Goal: Find specific page/section: Locate item on page

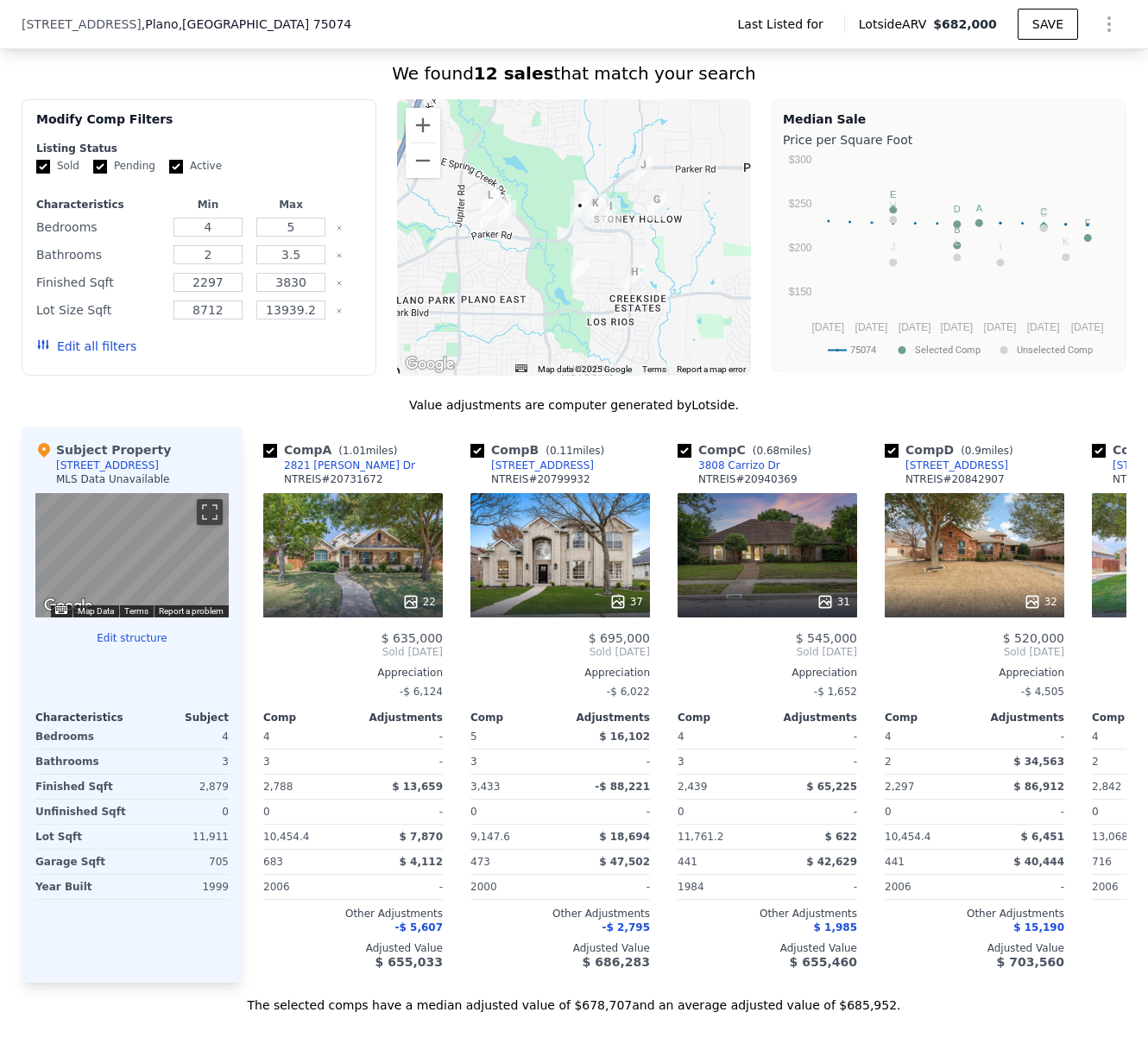
scroll to position [1085, 0]
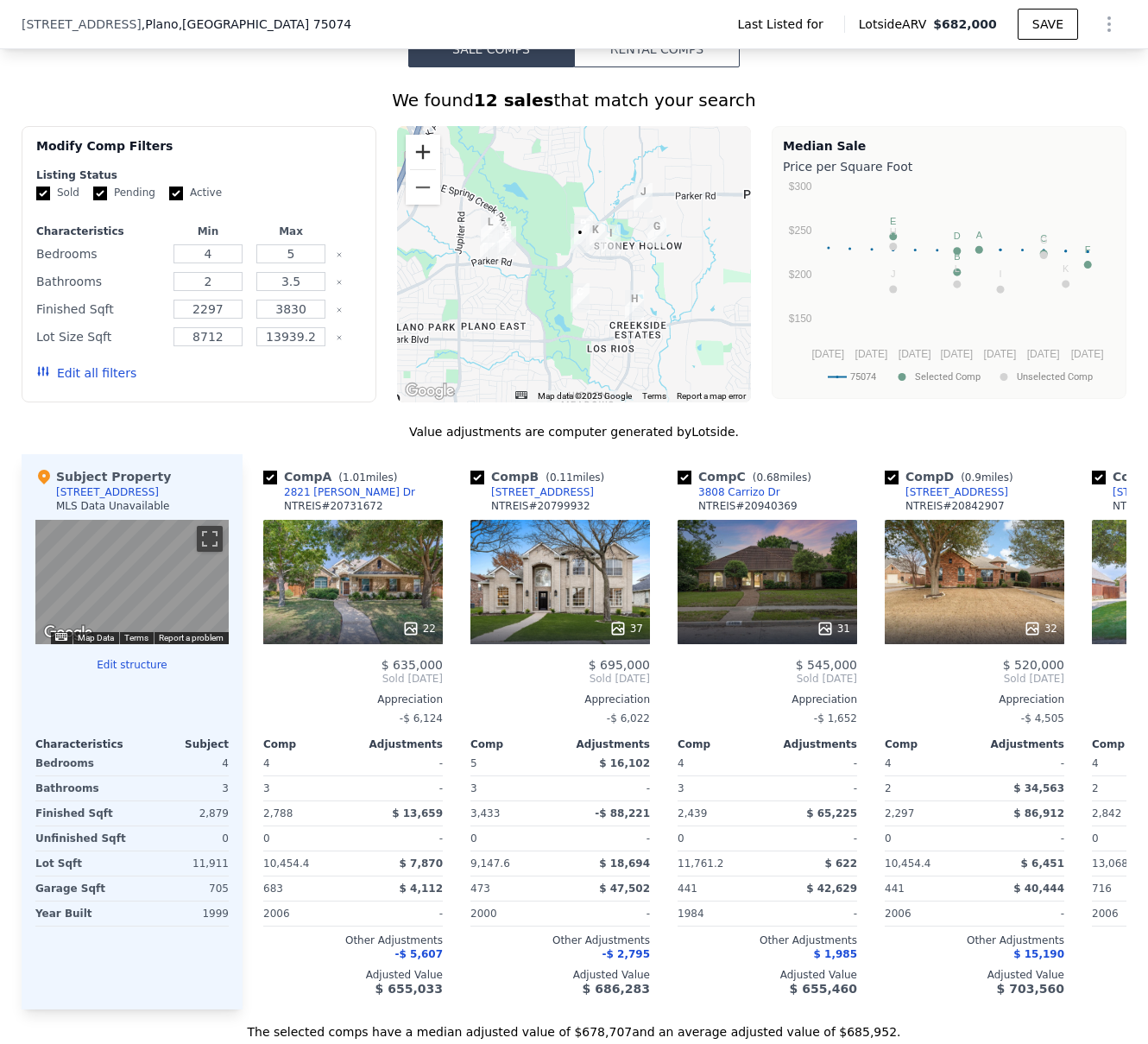
click at [411, 158] on button "Zoom in" at bounding box center [423, 152] width 35 height 35
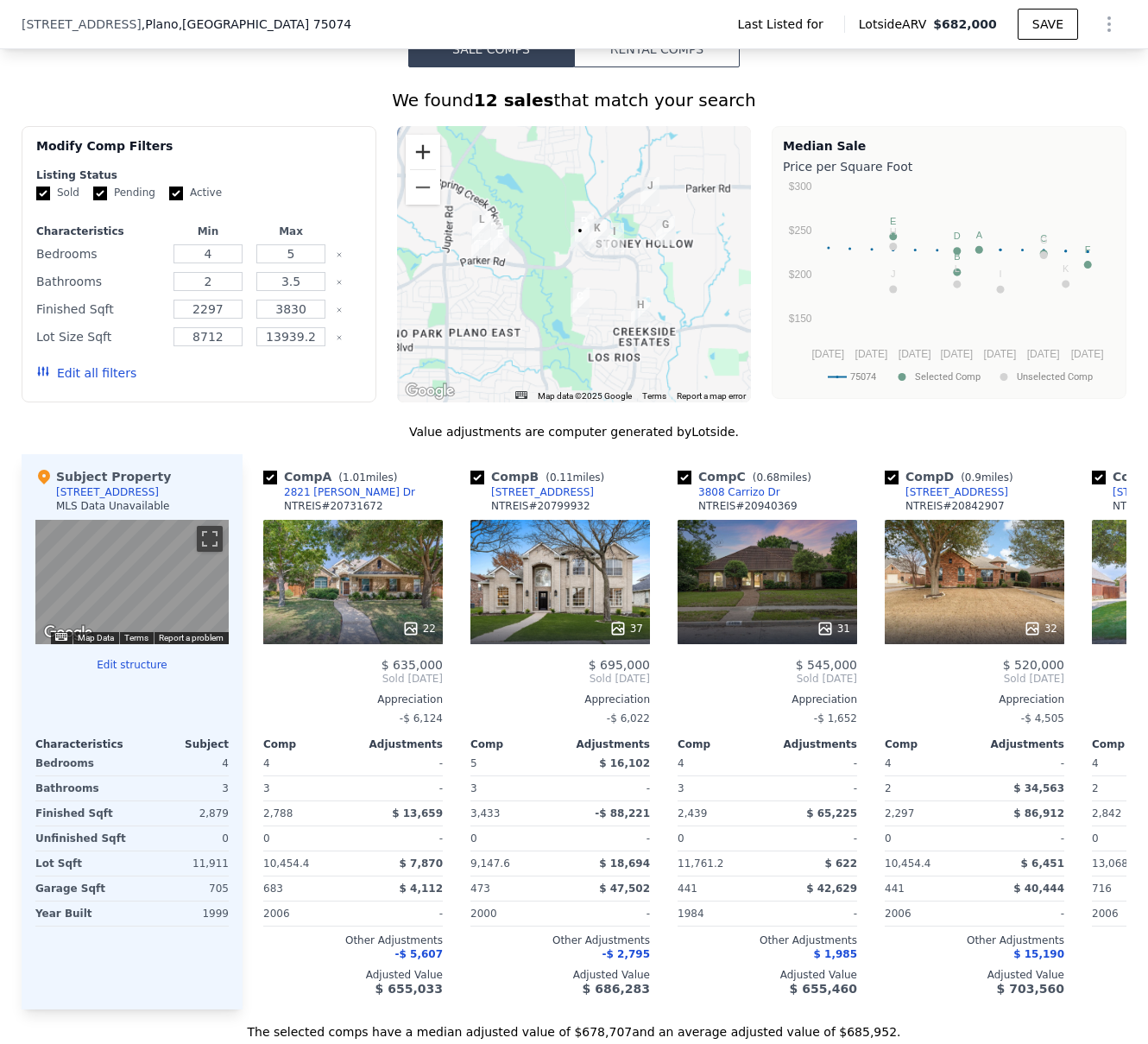
click at [411, 158] on button "Zoom in" at bounding box center [423, 152] width 35 height 35
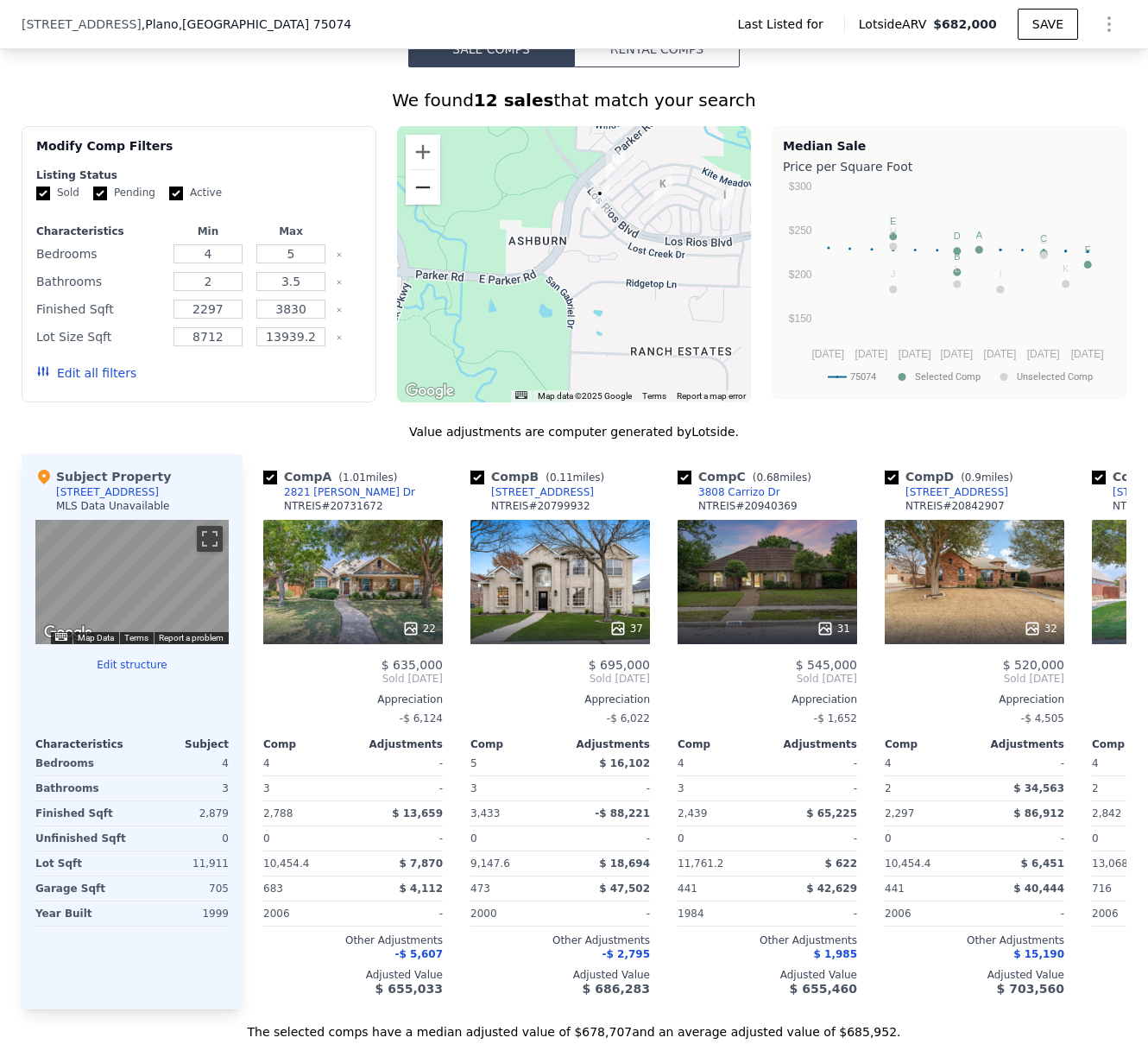
click at [423, 198] on button "Zoom out" at bounding box center [423, 187] width 35 height 35
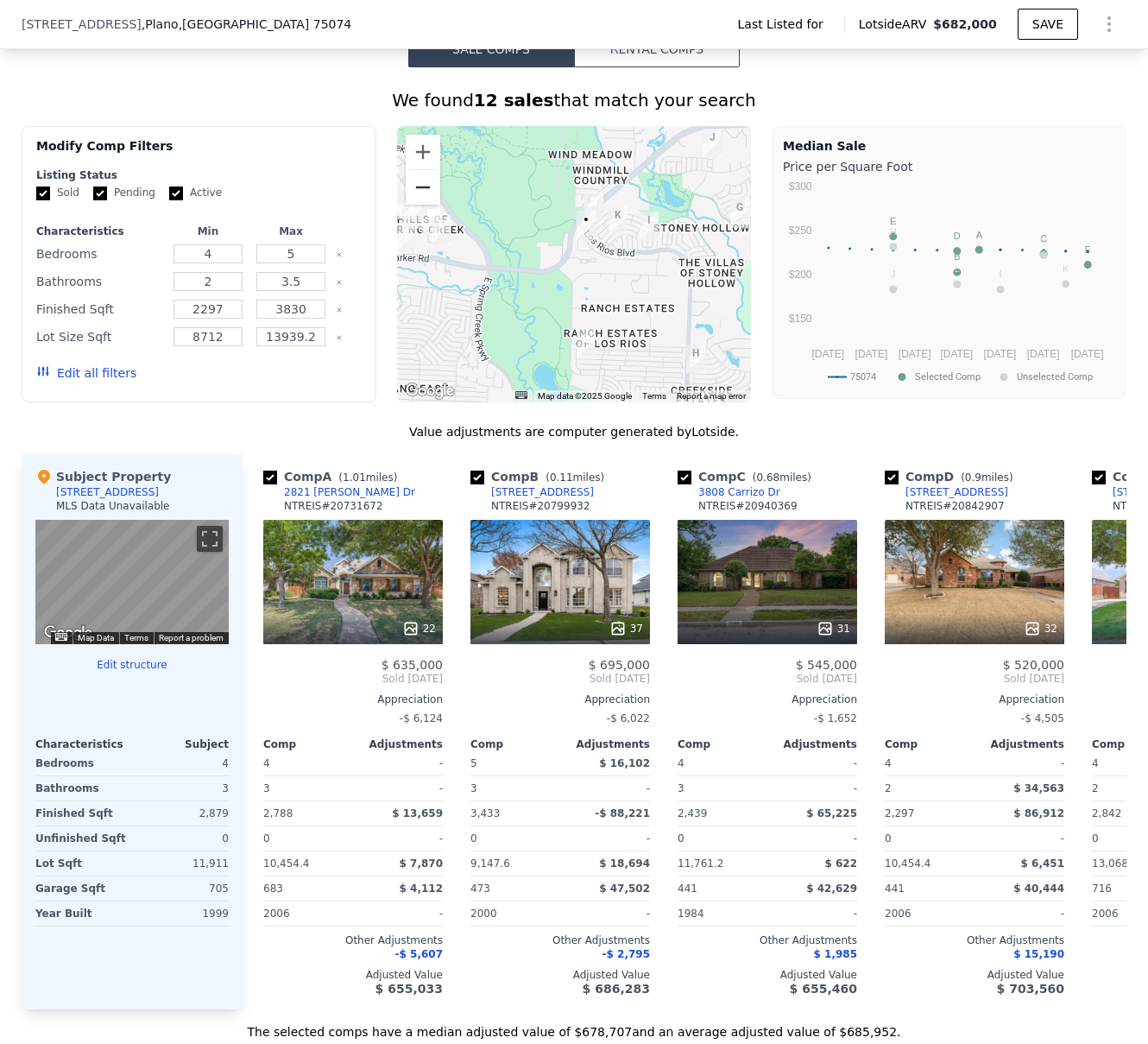
click at [423, 198] on button "Zoom out" at bounding box center [423, 187] width 35 height 35
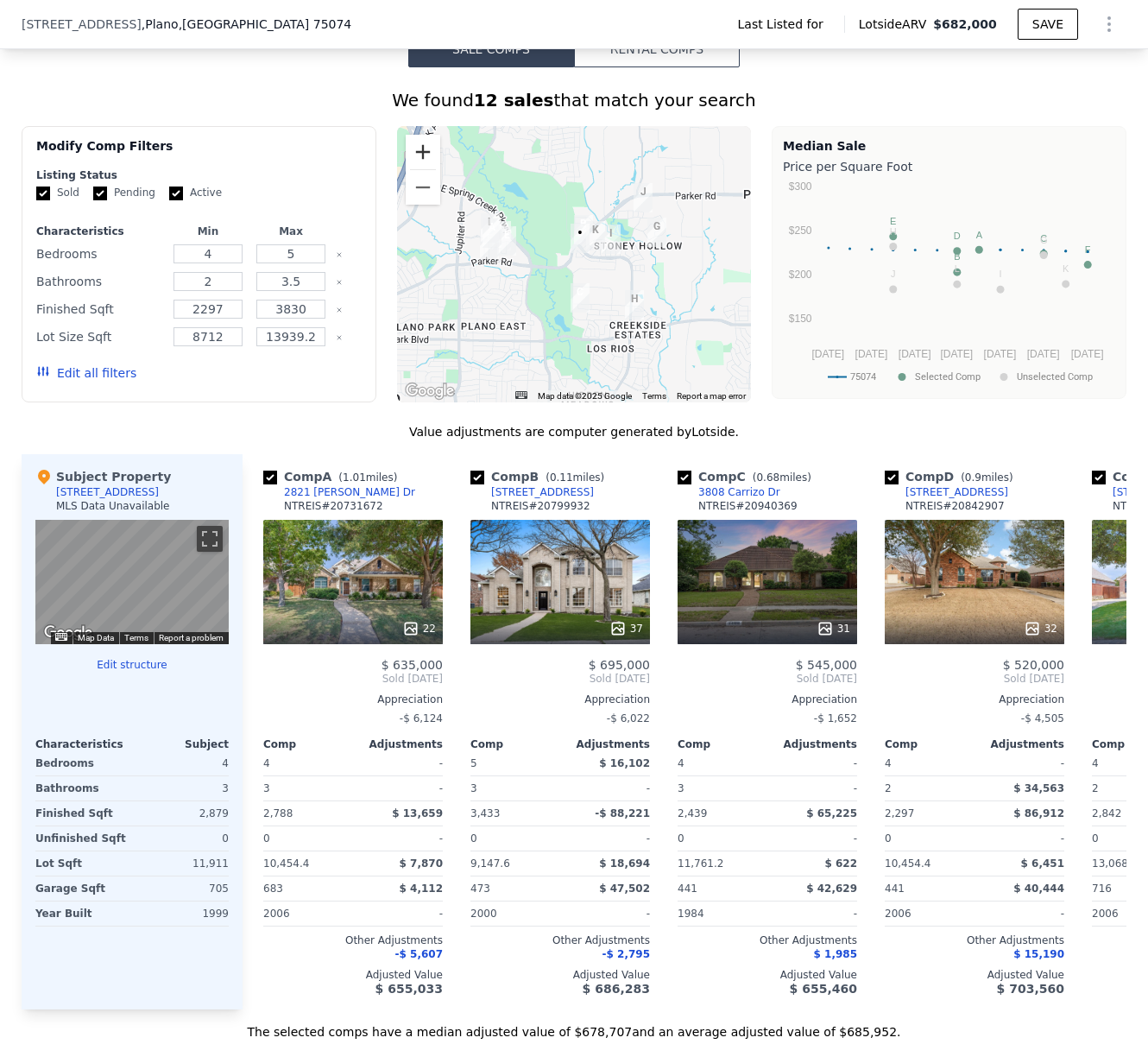
click at [417, 169] on button "Zoom in" at bounding box center [423, 152] width 35 height 35
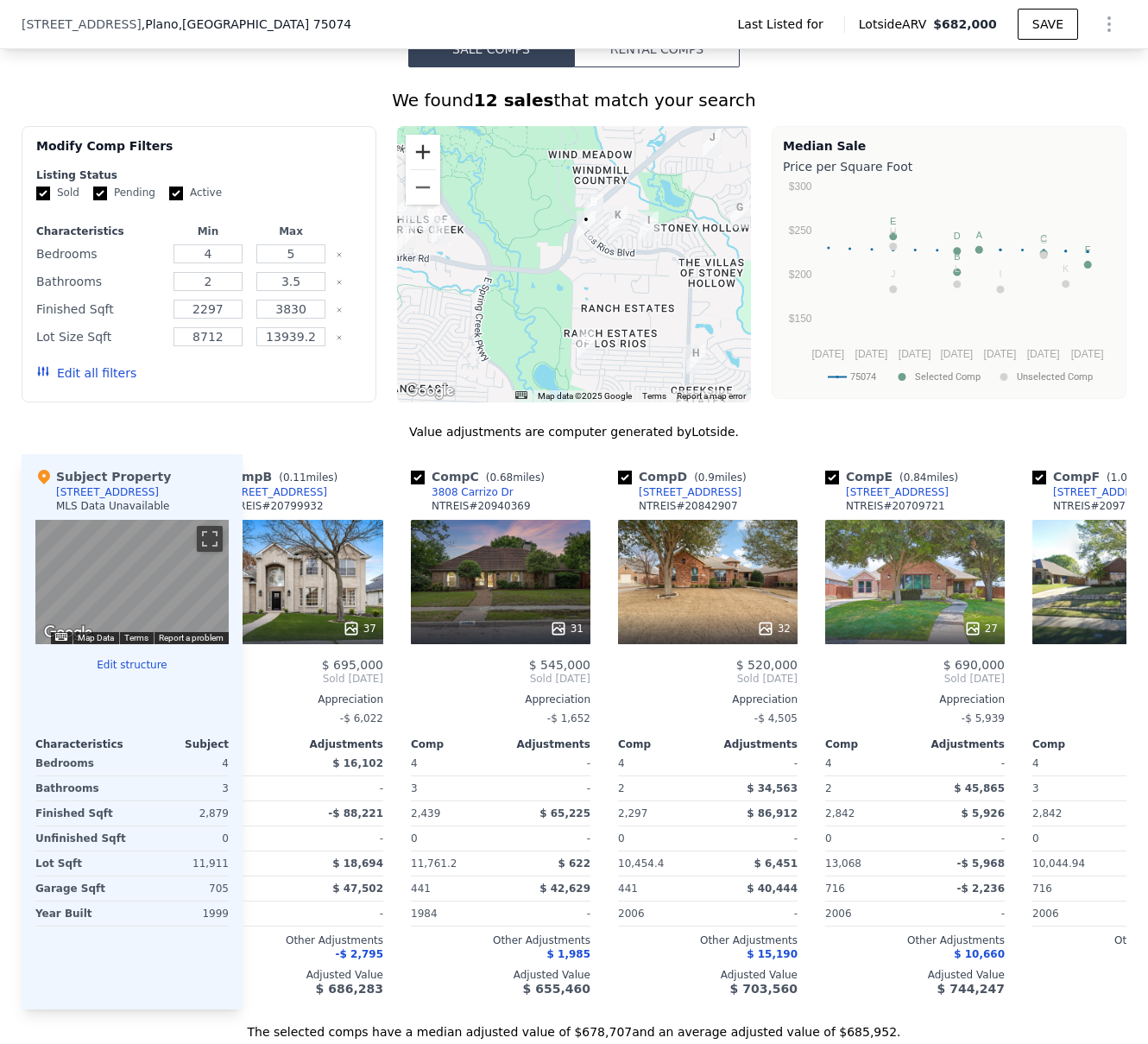
scroll to position [0, 274]
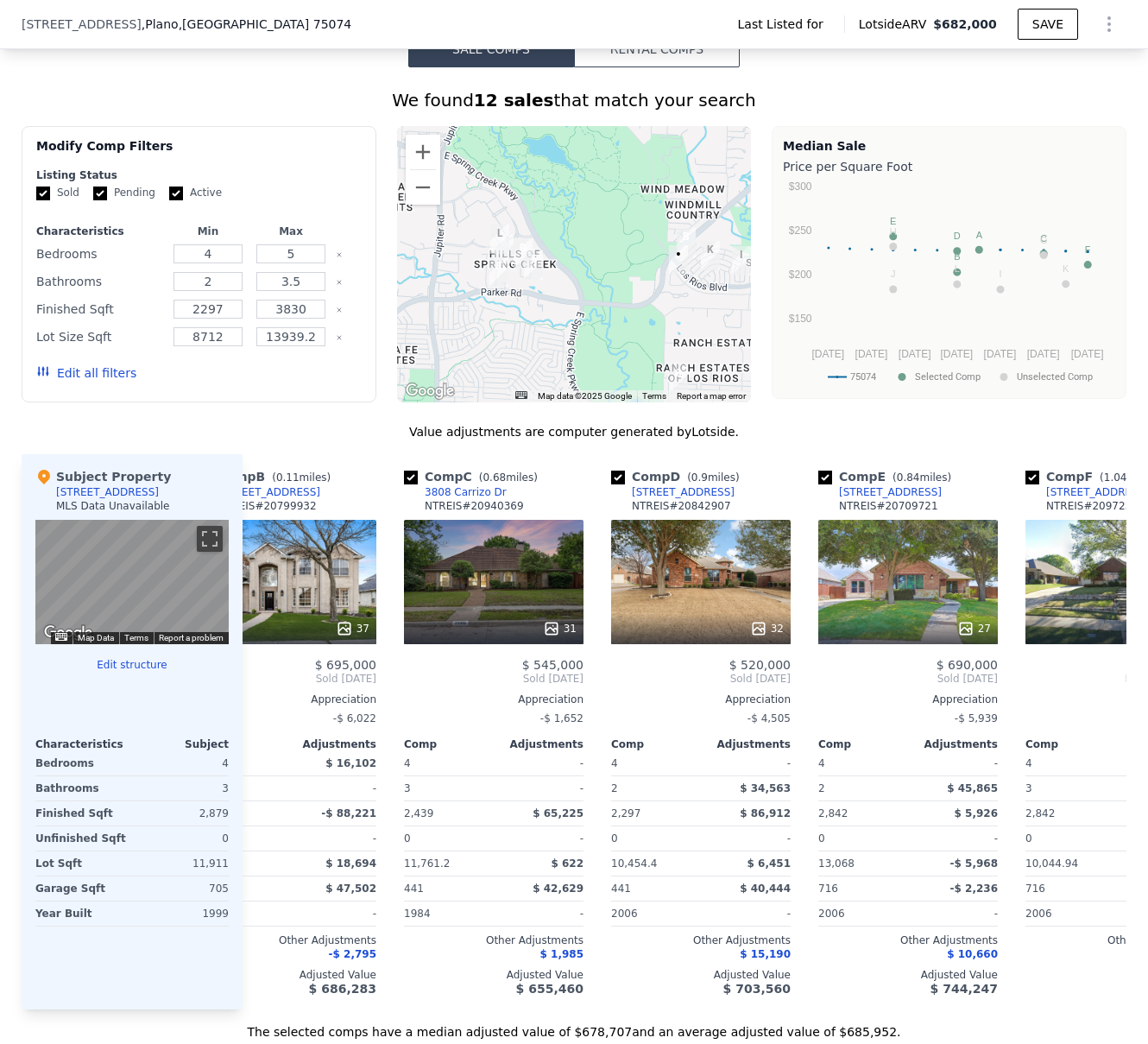
drag, startPoint x: 481, startPoint y: 246, endPoint x: 553, endPoint y: 280, distance: 79.6
click at [553, 280] on div at bounding box center [574, 264] width 355 height 277
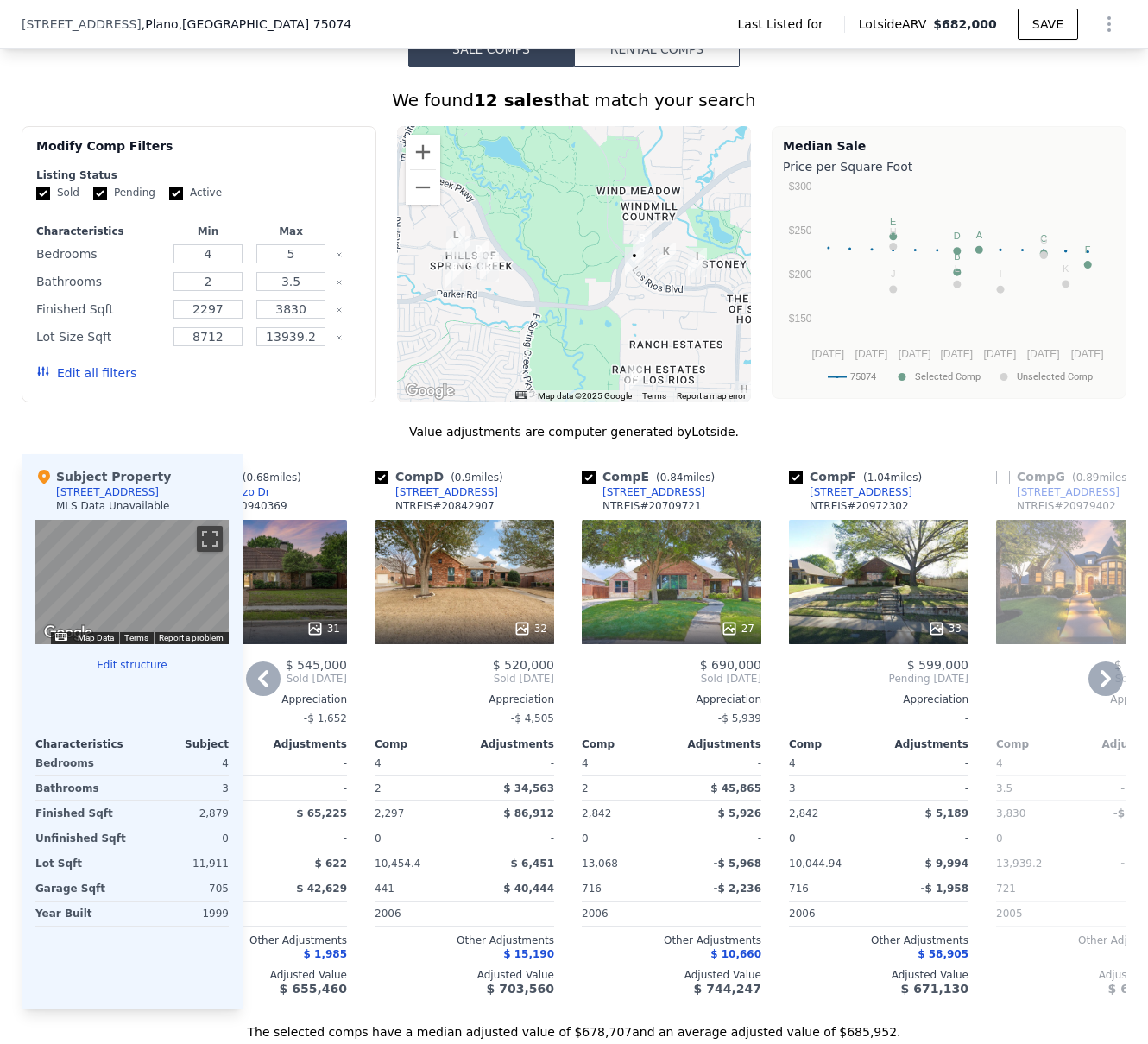
scroll to position [0, 628]
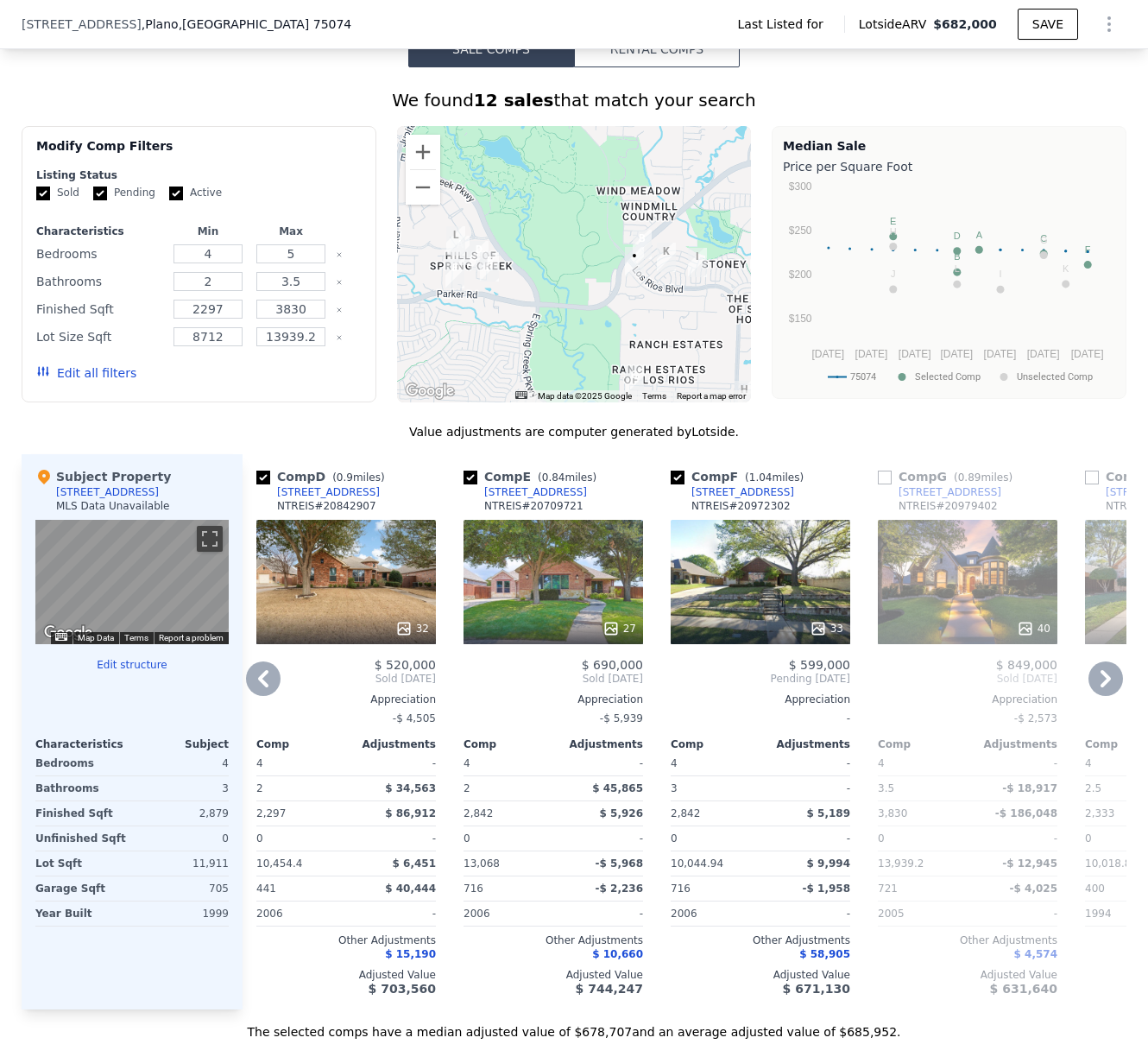
click at [790, 601] on div "33" at bounding box center [761, 582] width 180 height 124
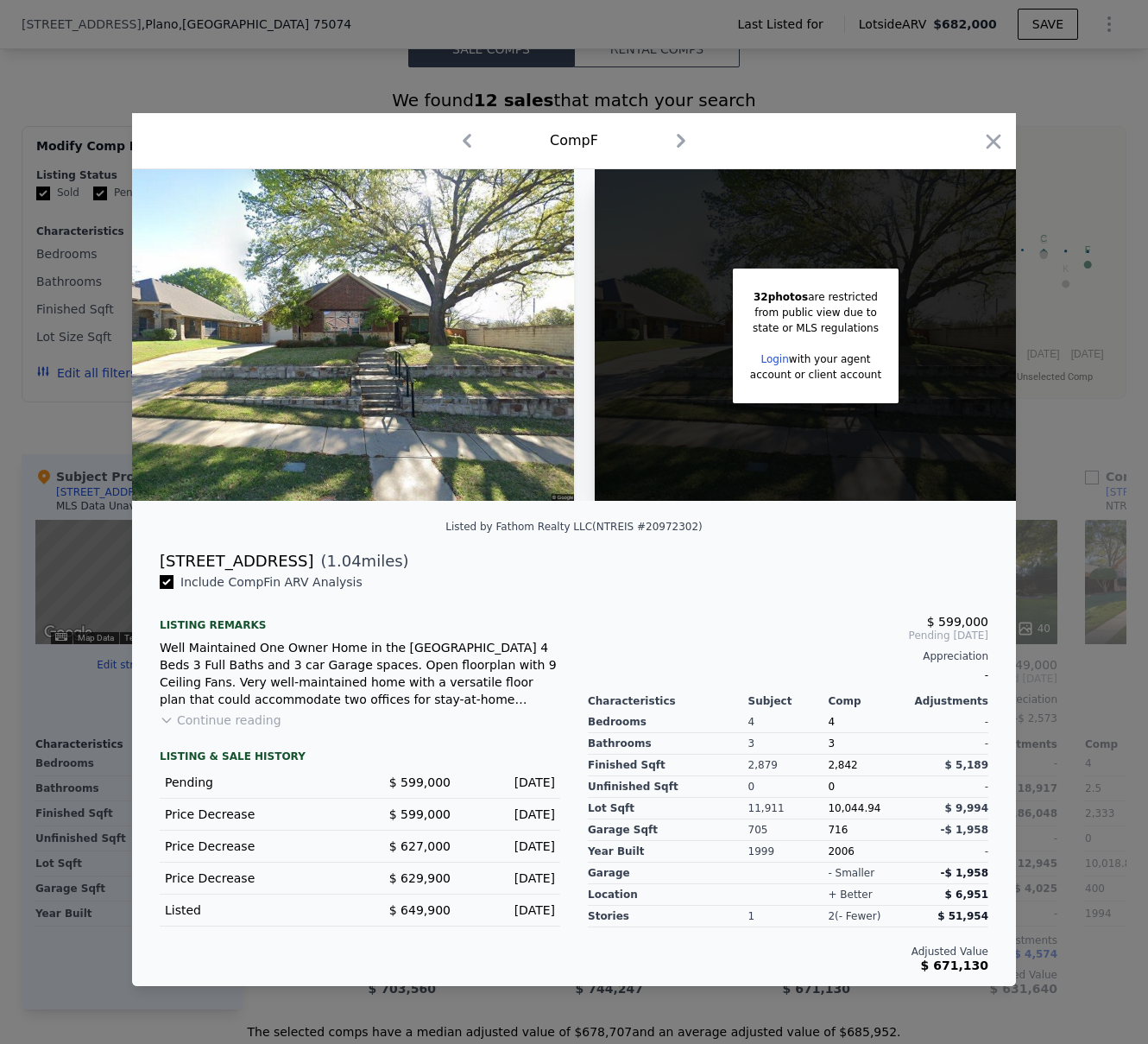
click at [245, 568] on div "[STREET_ADDRESS]" at bounding box center [237, 561] width 153 height 24
copy div "[STREET_ADDRESS]"
